Goal: Contribute content: Contribute content

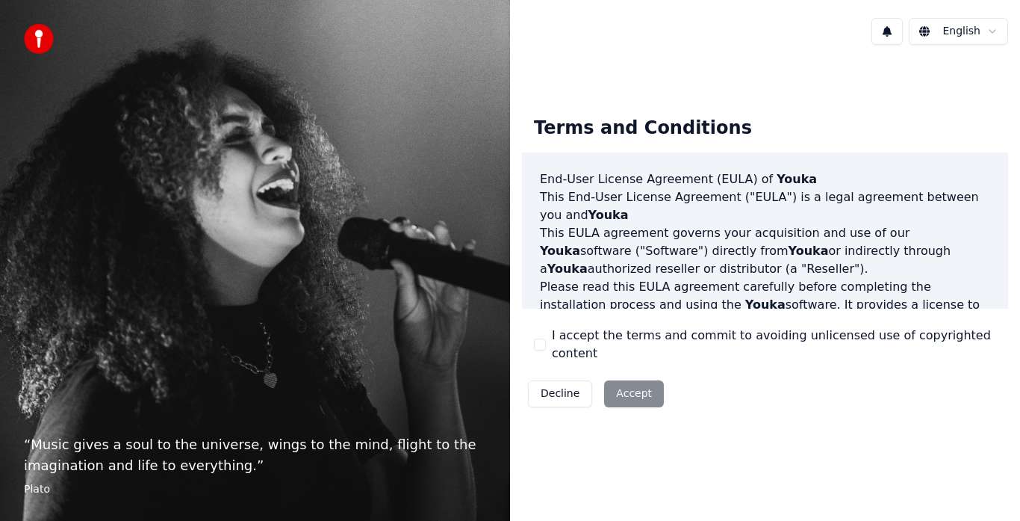
click at [557, 355] on div "Terms and Conditions End-User License Agreement ([PERSON_NAME]) of Youka This E…" at bounding box center [765, 259] width 486 height 309
click at [542, 347] on button "I accept the terms and commit to avoiding unlicensed use of copyrighted content" at bounding box center [540, 344] width 12 height 12
click at [621, 386] on button "Accept" at bounding box center [634, 393] width 60 height 27
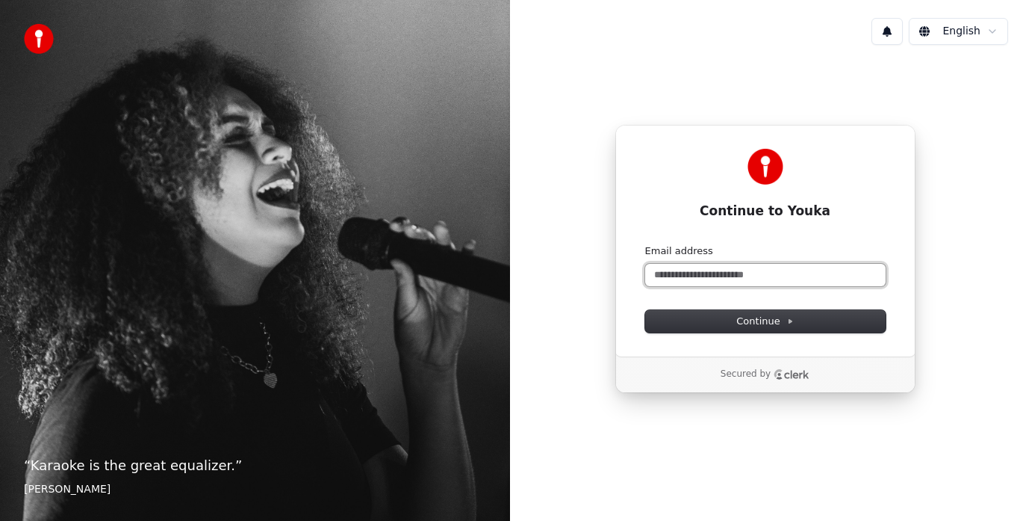
click at [737, 271] on input "Email address" at bounding box center [765, 275] width 241 height 22
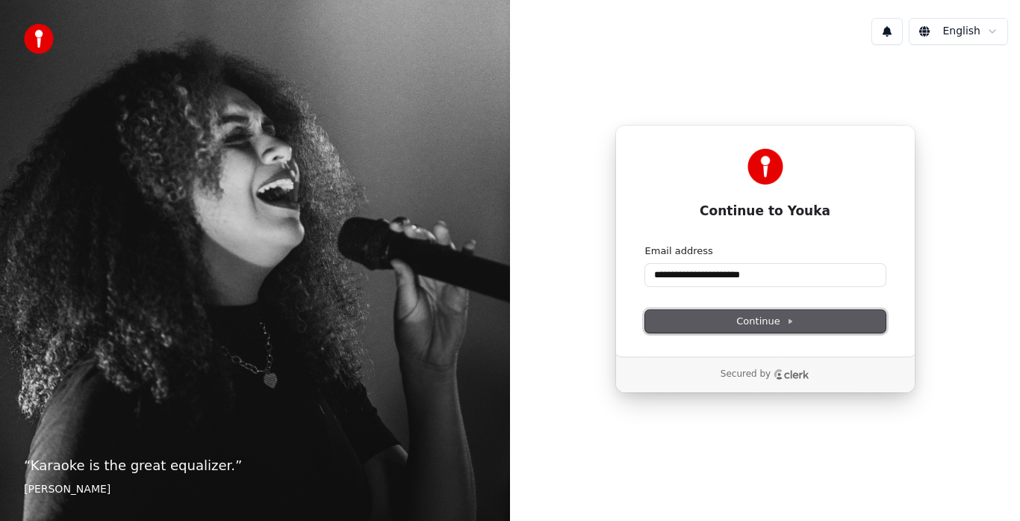
click at [757, 321] on span "Continue" at bounding box center [765, 320] width 57 height 13
type input "**********"
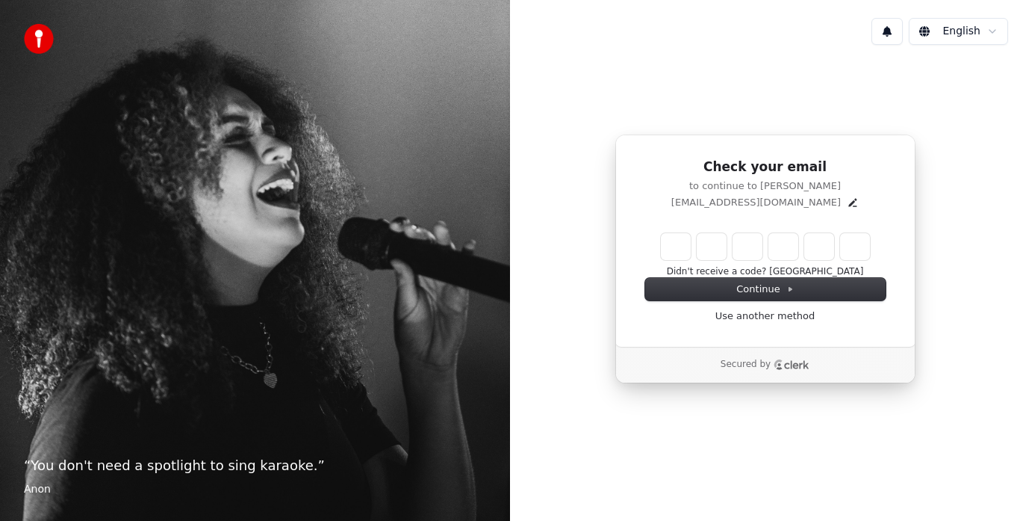
click at [672, 248] on input "Enter verification code" at bounding box center [765, 246] width 209 height 27
paste input "******"
type input "******"
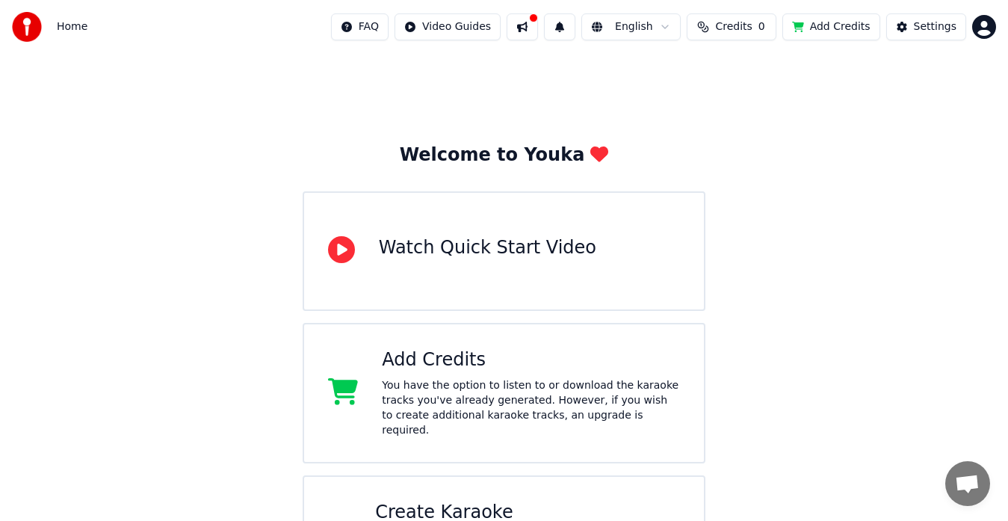
click at [538, 26] on button at bounding box center [521, 26] width 31 height 27
click at [365, 123] on div "Welcome to Youka Watch Quick Start Video Add Credits You have the option to lis…" at bounding box center [504, 327] width 1008 height 547
click at [31, 25] on img at bounding box center [27, 27] width 30 height 30
click at [744, 30] on span "Credits" at bounding box center [733, 26] width 37 height 15
click at [819, 191] on div "Welcome to Youka Watch Quick Start Video Add Credits You have the option to lis…" at bounding box center [504, 327] width 1008 height 547
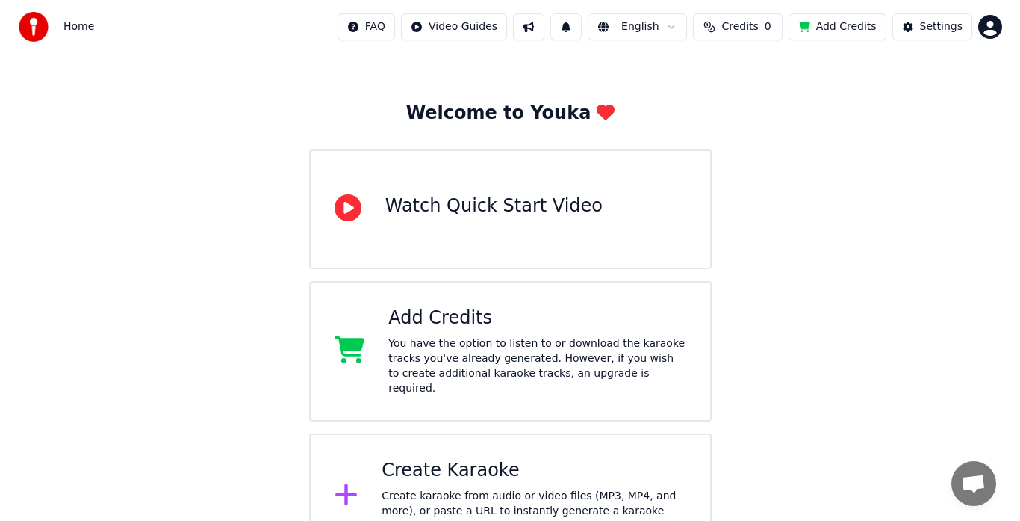
scroll to position [65, 0]
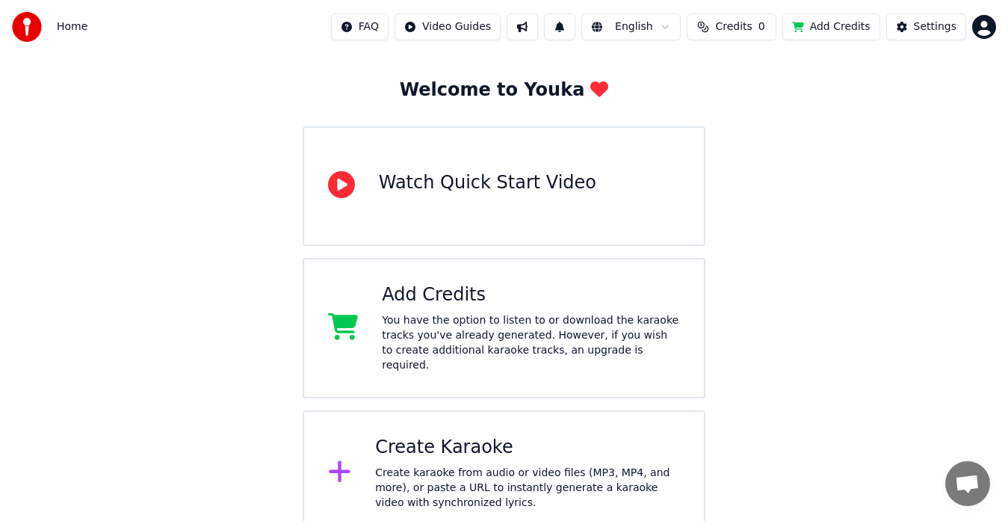
click at [359, 458] on div at bounding box center [346, 473] width 36 height 30
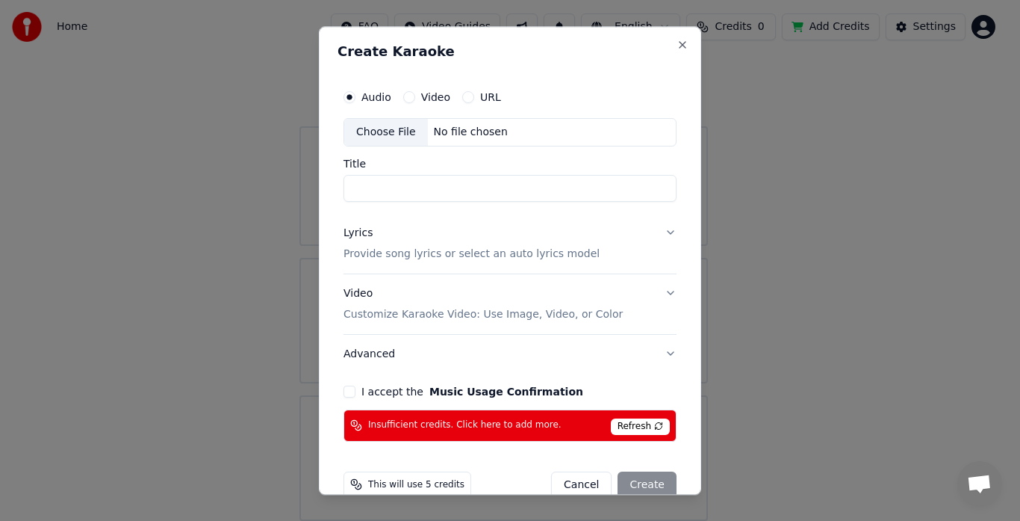
click at [456, 129] on div "No file chosen" at bounding box center [471, 132] width 86 height 15
type input "**********"
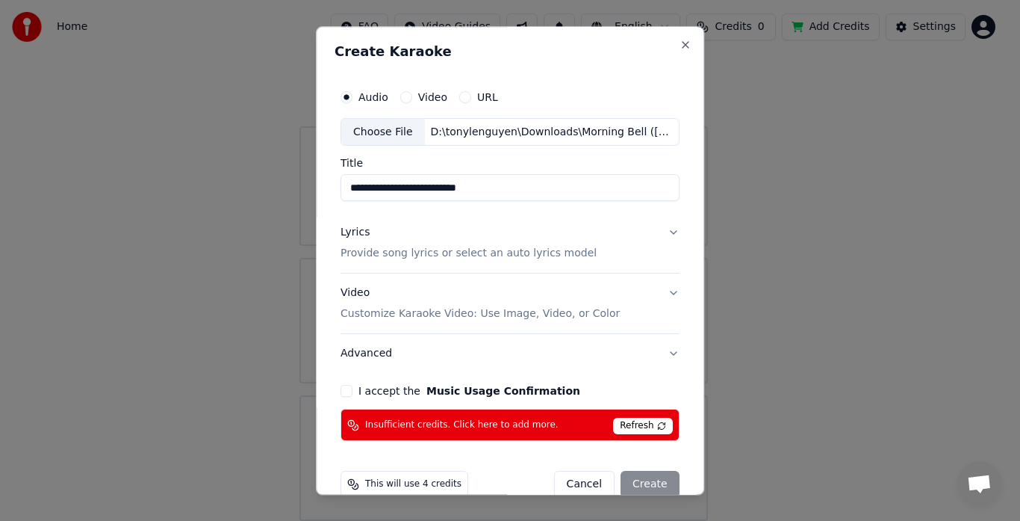
click at [359, 391] on label "I accept the Music Usage Confirmation" at bounding box center [470, 391] width 222 height 10
click at [353, 391] on button "I accept the Music Usage Confirmation" at bounding box center [347, 391] width 12 height 12
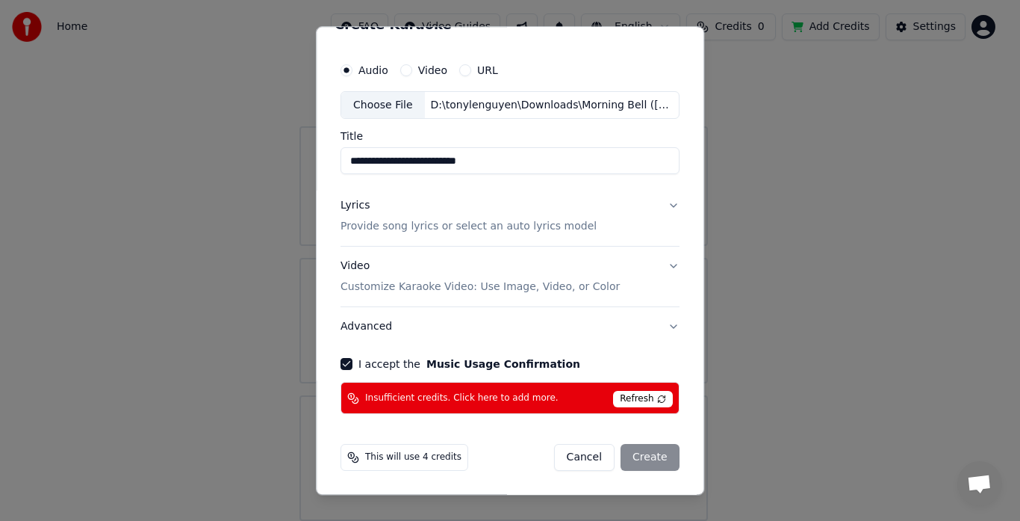
scroll to position [0, 0]
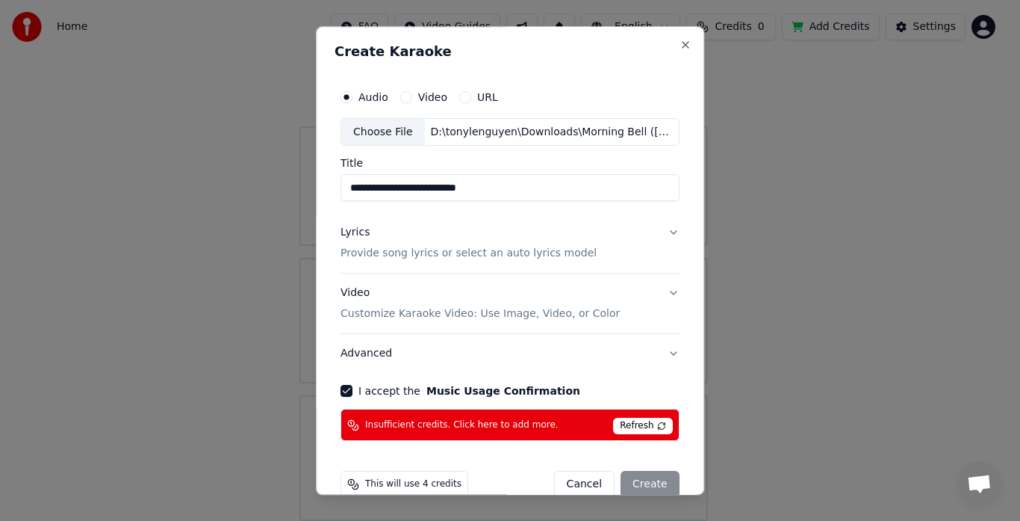
click at [666, 232] on button "Lyrics Provide song lyrics or select an auto lyrics model" at bounding box center [510, 244] width 339 height 60
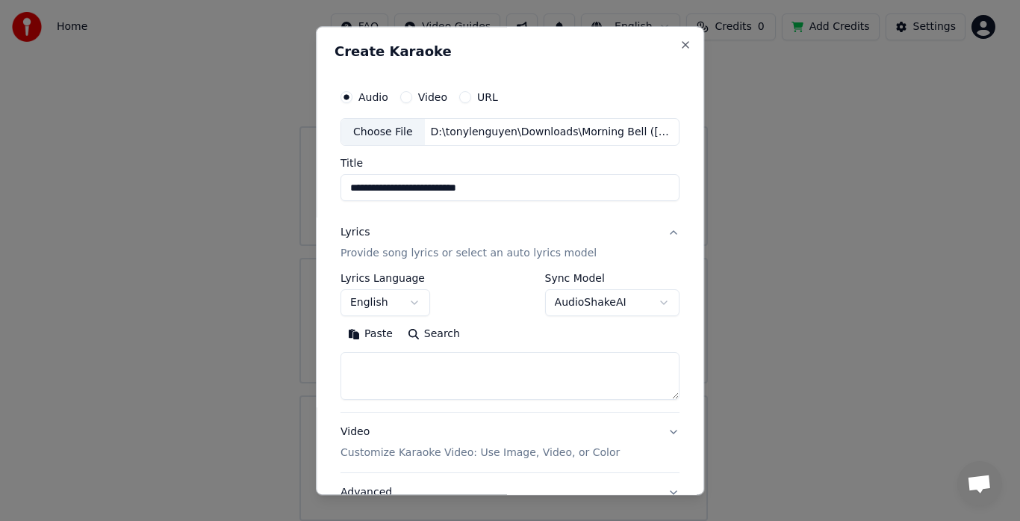
click at [446, 258] on p "Provide song lyrics or select an auto lyrics model" at bounding box center [469, 254] width 256 height 15
click at [424, 332] on button "Search" at bounding box center [433, 335] width 67 height 24
click at [647, 303] on button "AudioShakeAI" at bounding box center [612, 303] width 134 height 27
click at [647, 303] on body "**********" at bounding box center [504, 228] width 1008 height 586
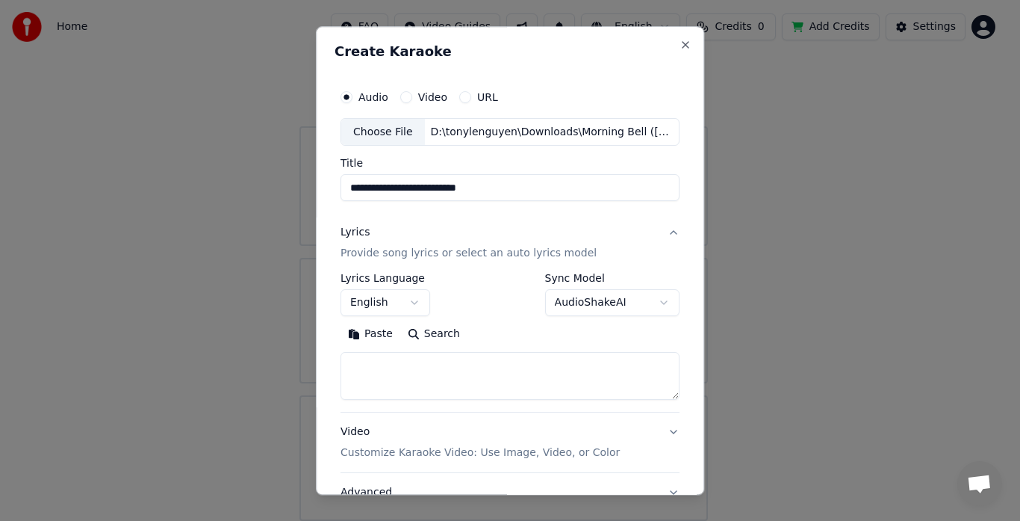
click at [421, 384] on textarea at bounding box center [510, 377] width 339 height 48
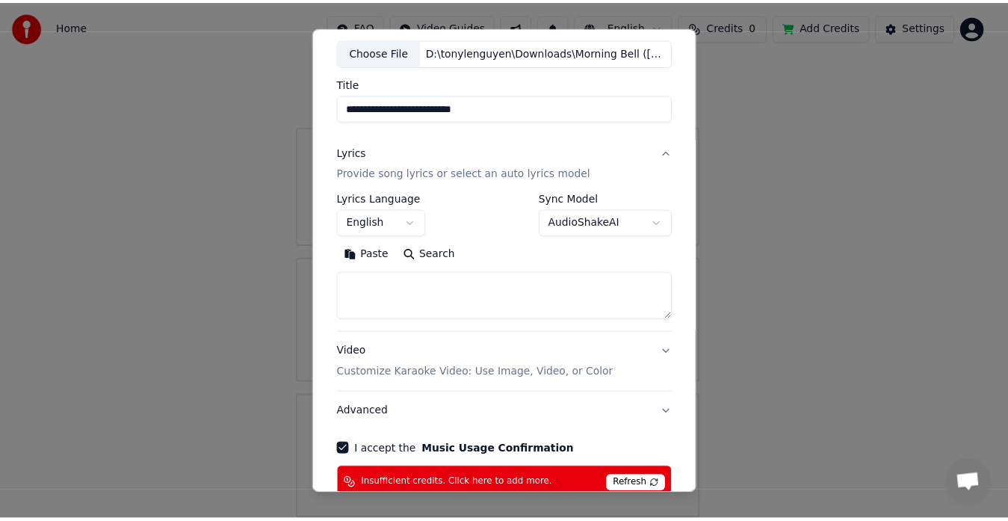
scroll to position [166, 0]
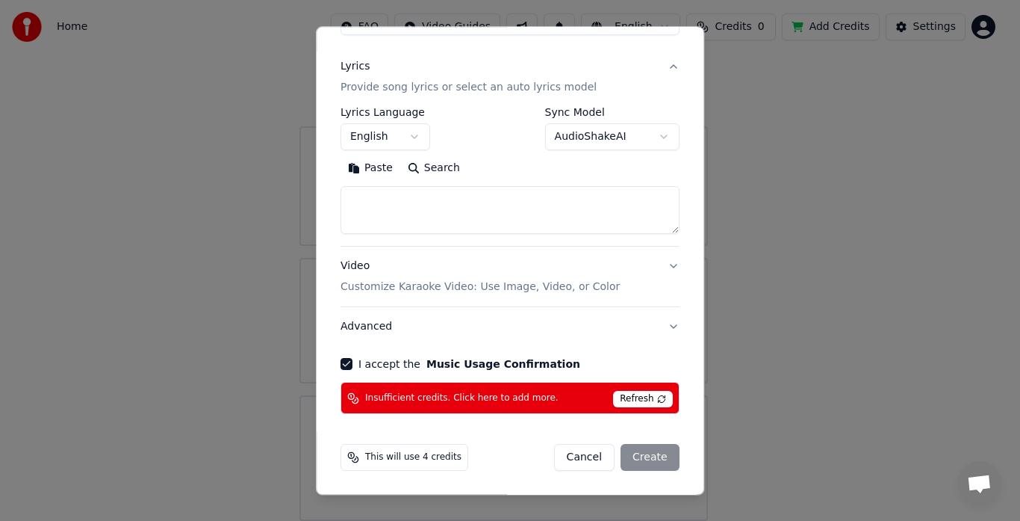
click at [578, 459] on button "Cancel" at bounding box center [584, 457] width 61 height 27
select select
